Goal: Transaction & Acquisition: Purchase product/service

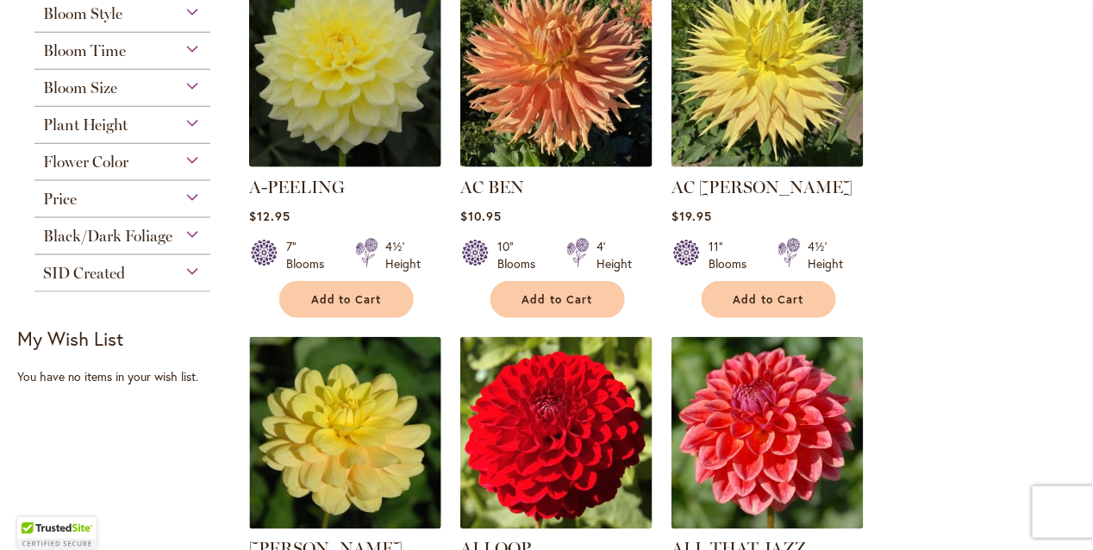
scroll to position [459, 0]
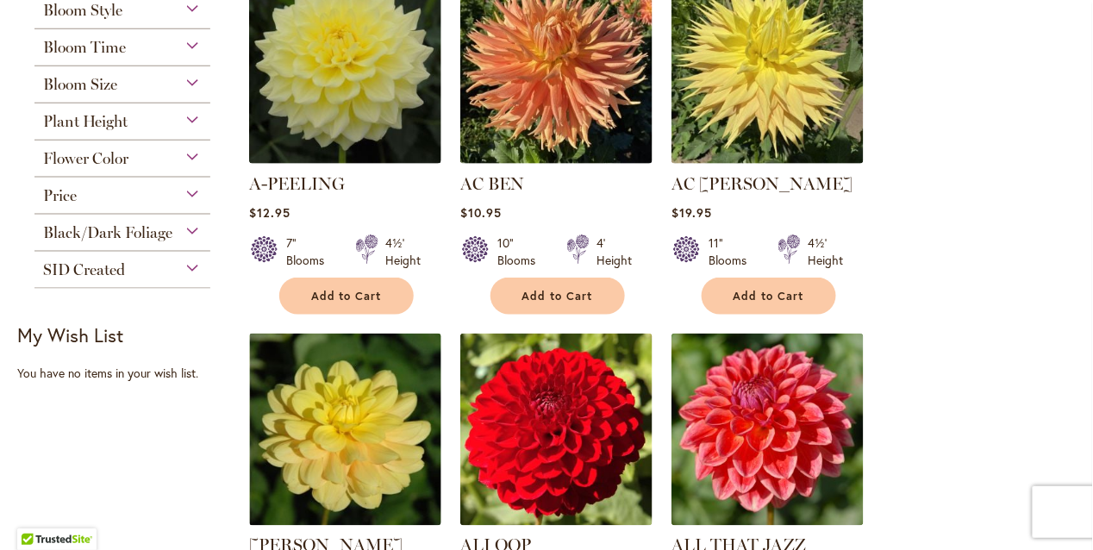
click at [129, 223] on span "Black/Dark Foliage" at bounding box center [107, 232] width 129 height 19
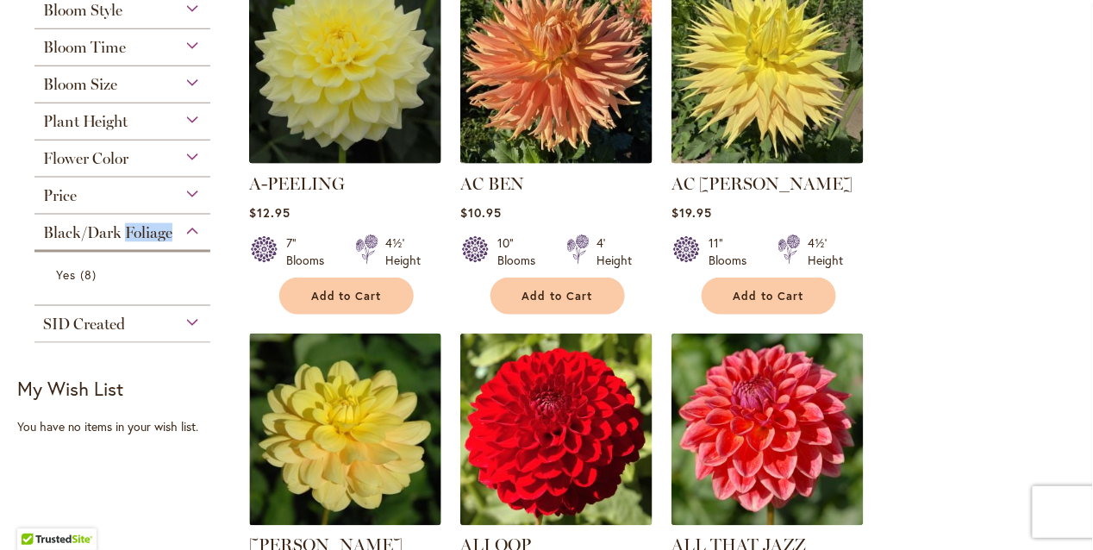
click at [129, 223] on span "Black/Dark Foliage" at bounding box center [107, 232] width 129 height 19
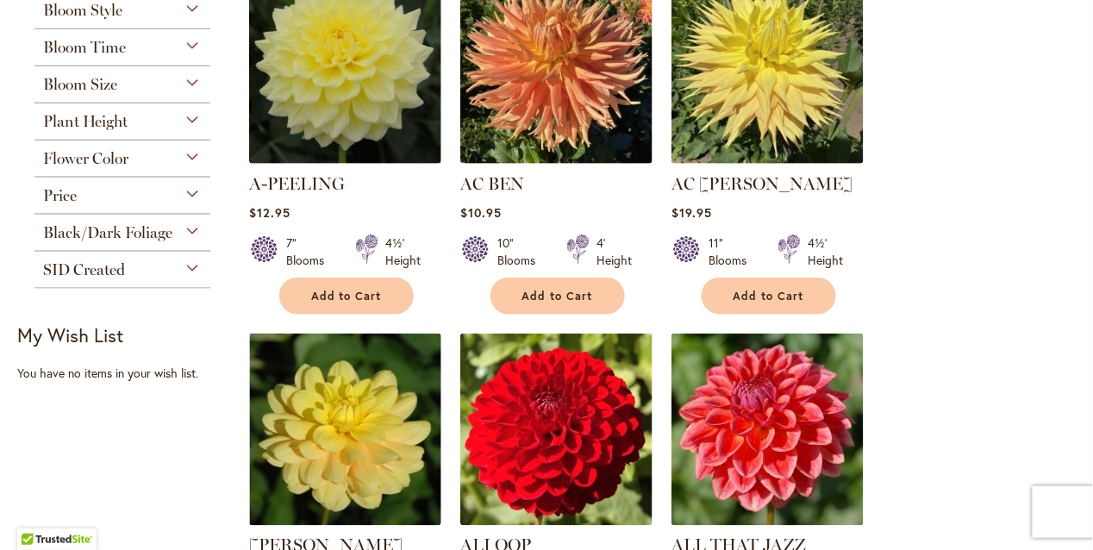
drag, startPoint x: 129, startPoint y: 223, endPoint x: 78, endPoint y: 227, distance: 51.0
click at [78, 227] on span "Black/Dark Foliage" at bounding box center [107, 232] width 129 height 19
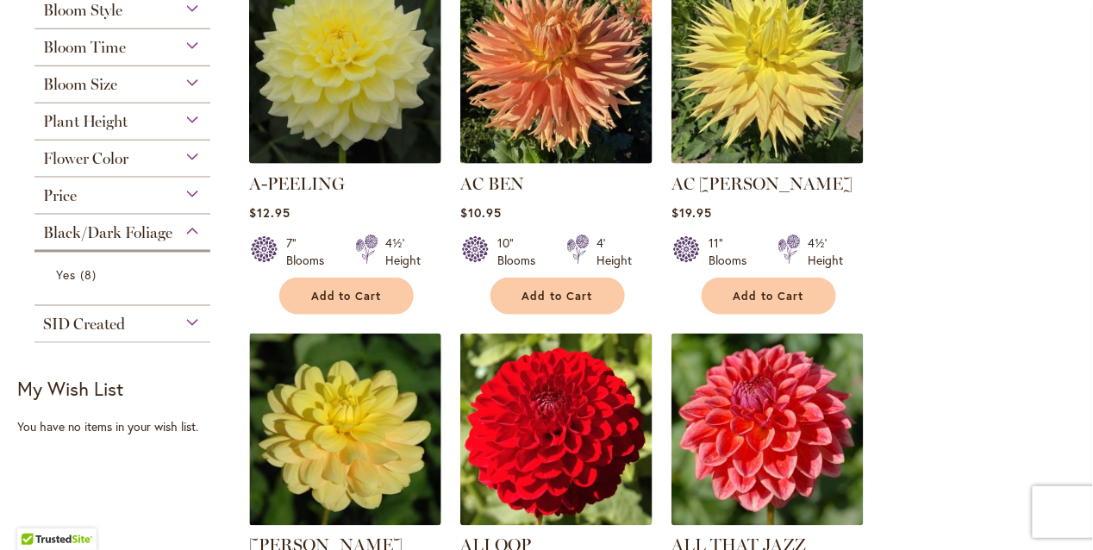
click at [190, 228] on div "Black/Dark Foliage" at bounding box center [122, 229] width 176 height 28
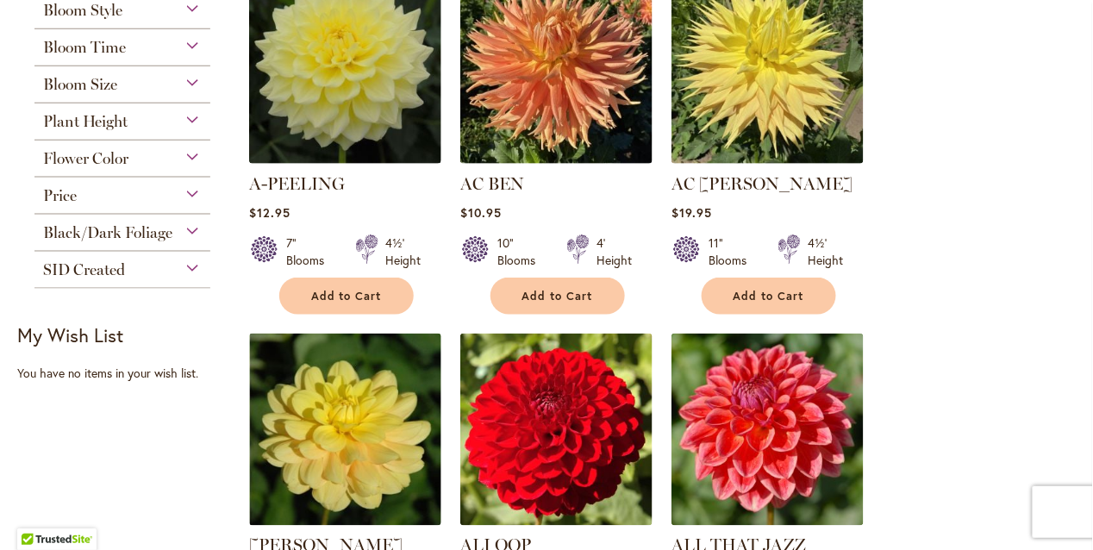
click at [155, 228] on span "Black/Dark Foliage" at bounding box center [107, 232] width 129 height 19
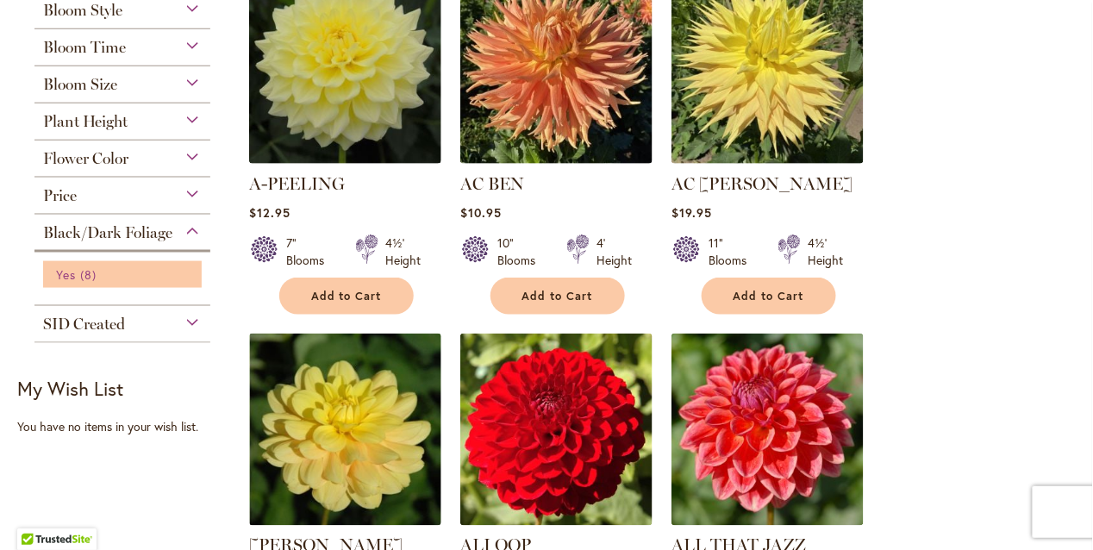
click at [61, 266] on span "Yes" at bounding box center [66, 274] width 20 height 16
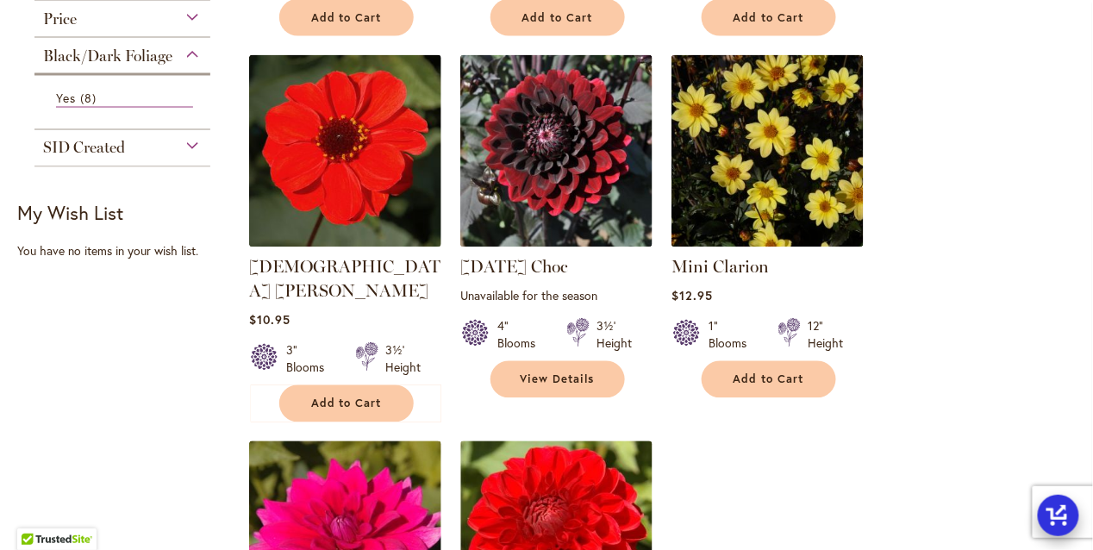
scroll to position [688, 0]
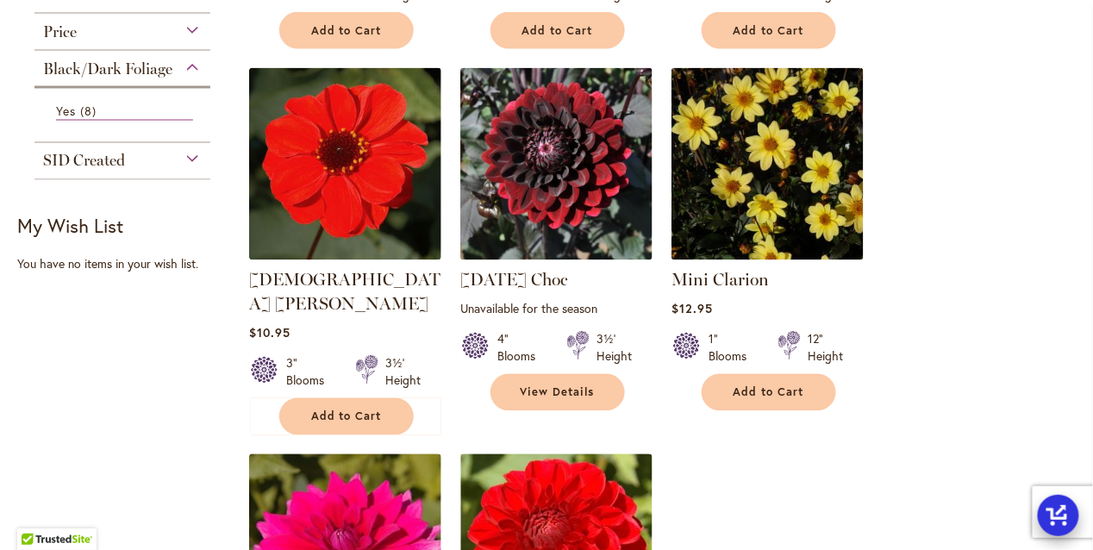
click at [503, 480] on div "**********" at bounding box center [657, 234] width 838 height 1339
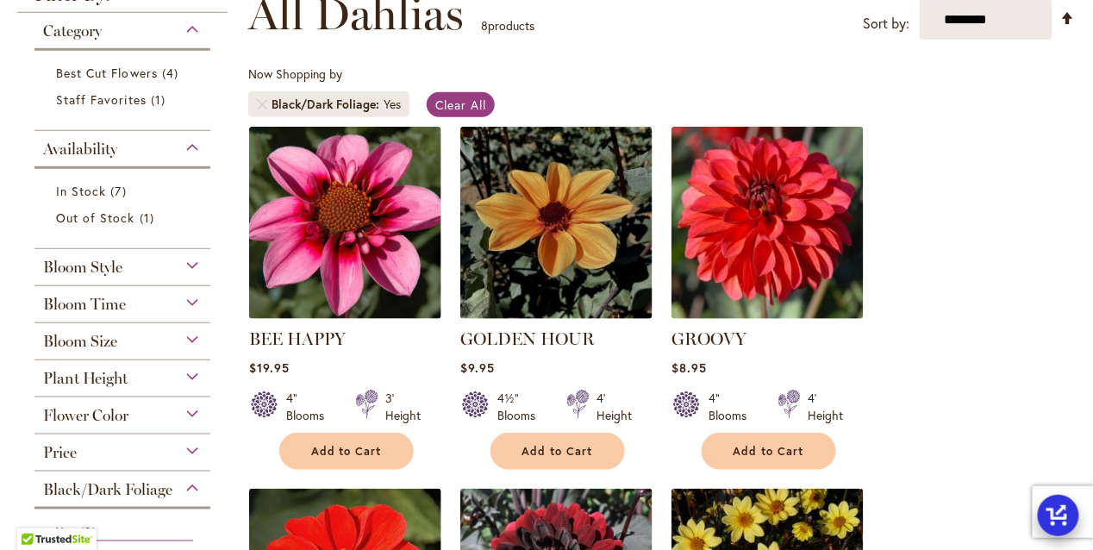
scroll to position [212, 0]
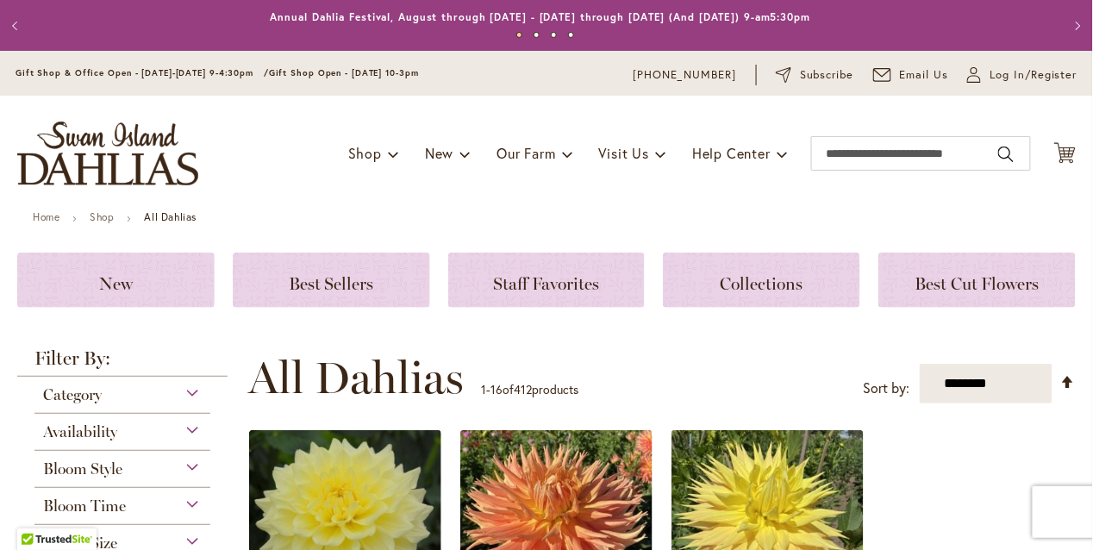
drag, startPoint x: 28, startPoint y: 421, endPoint x: 245, endPoint y: 309, distance: 243.3
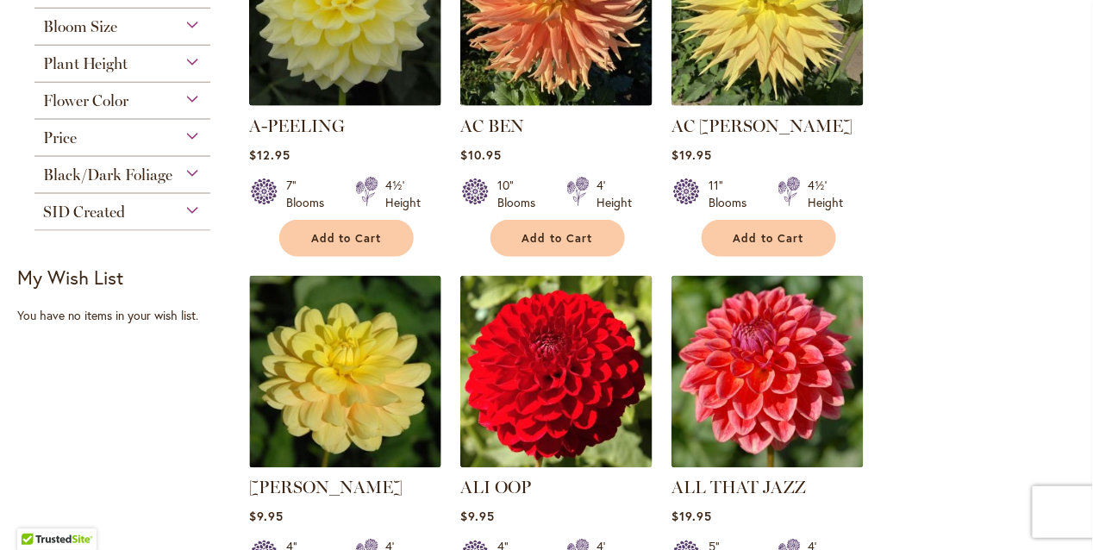
scroll to position [503, 0]
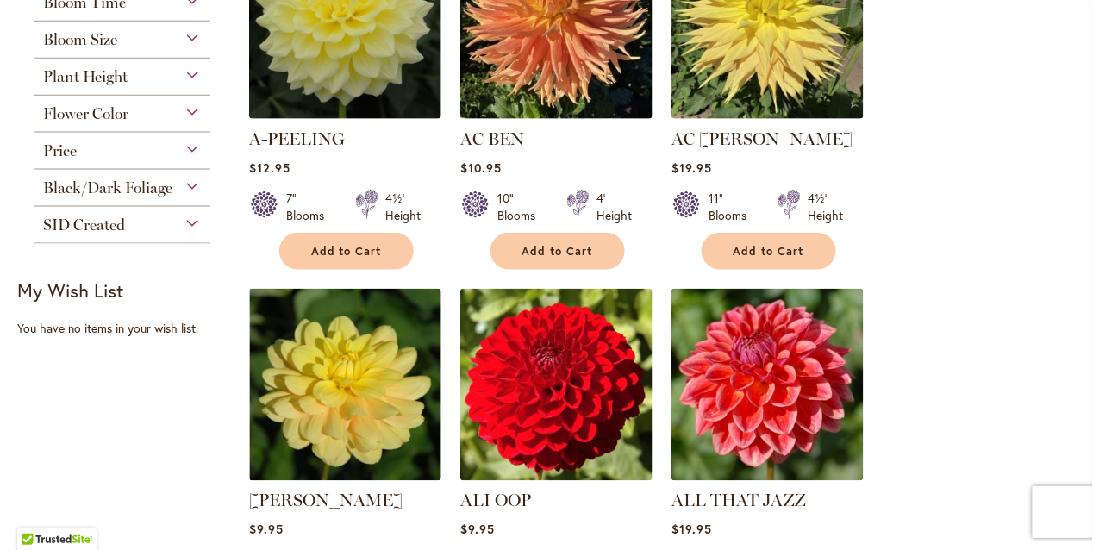
click at [194, 184] on div "Black/Dark Foliage" at bounding box center [122, 184] width 176 height 28
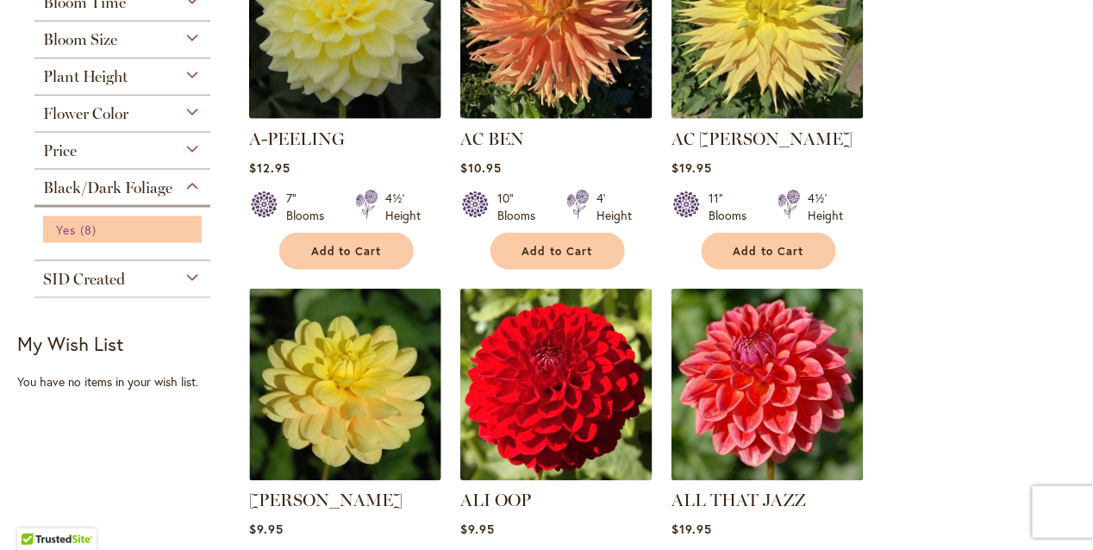
click at [147, 230] on link "Yes 8 items" at bounding box center [124, 230] width 137 height 18
